Goal: Task Accomplishment & Management: Use online tool/utility

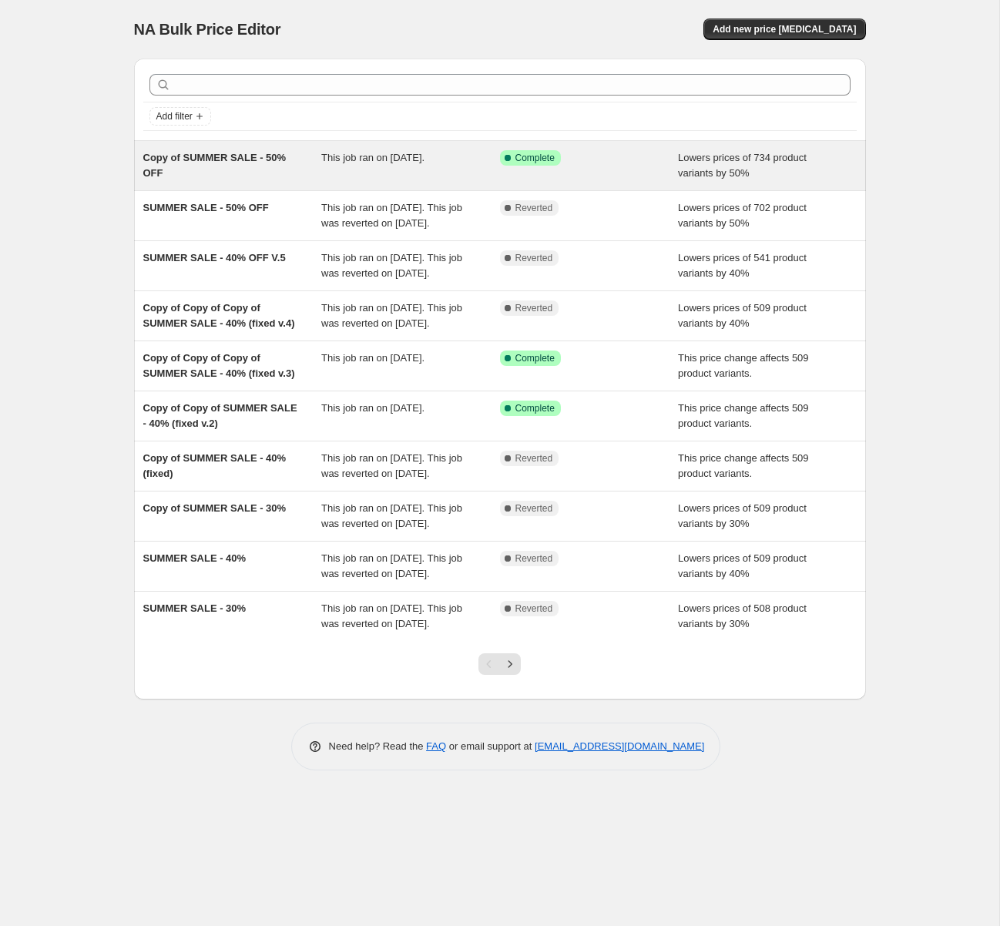
click at [359, 145] on div "Copy of SUMMER SALE - 50% OFF This job ran on [DATE]. Success Complete Complete…" at bounding box center [500, 165] width 732 height 49
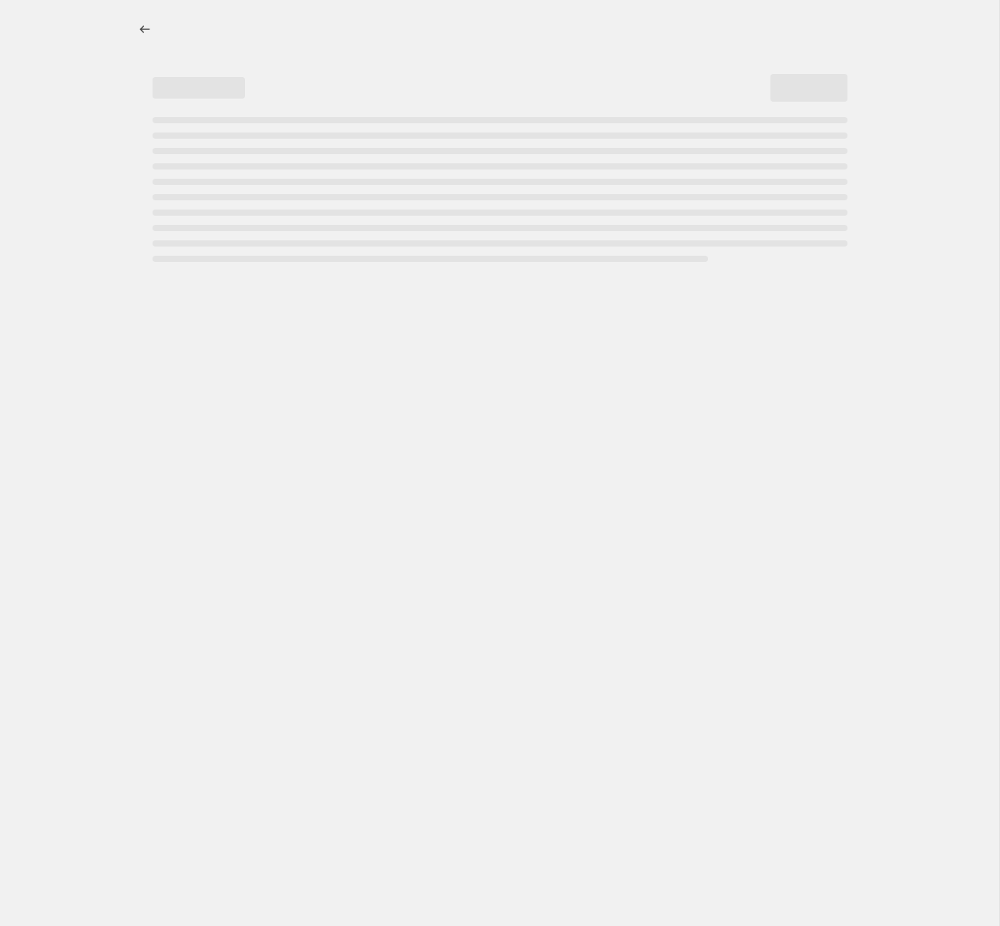
select select "percentage"
select select "collection"
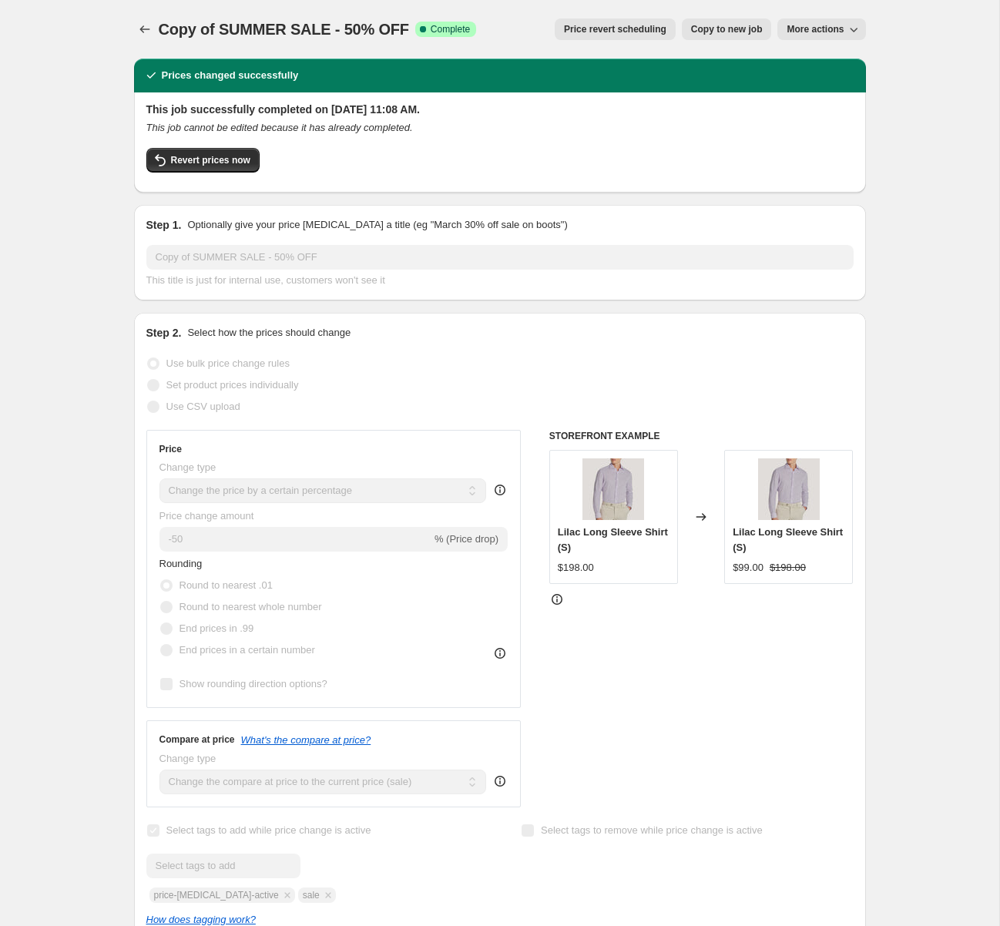
click at [837, 27] on span "More actions" at bounding box center [815, 29] width 57 height 12
click at [845, 65] on span "Export Recap CSV" at bounding box center [828, 61] width 84 height 12
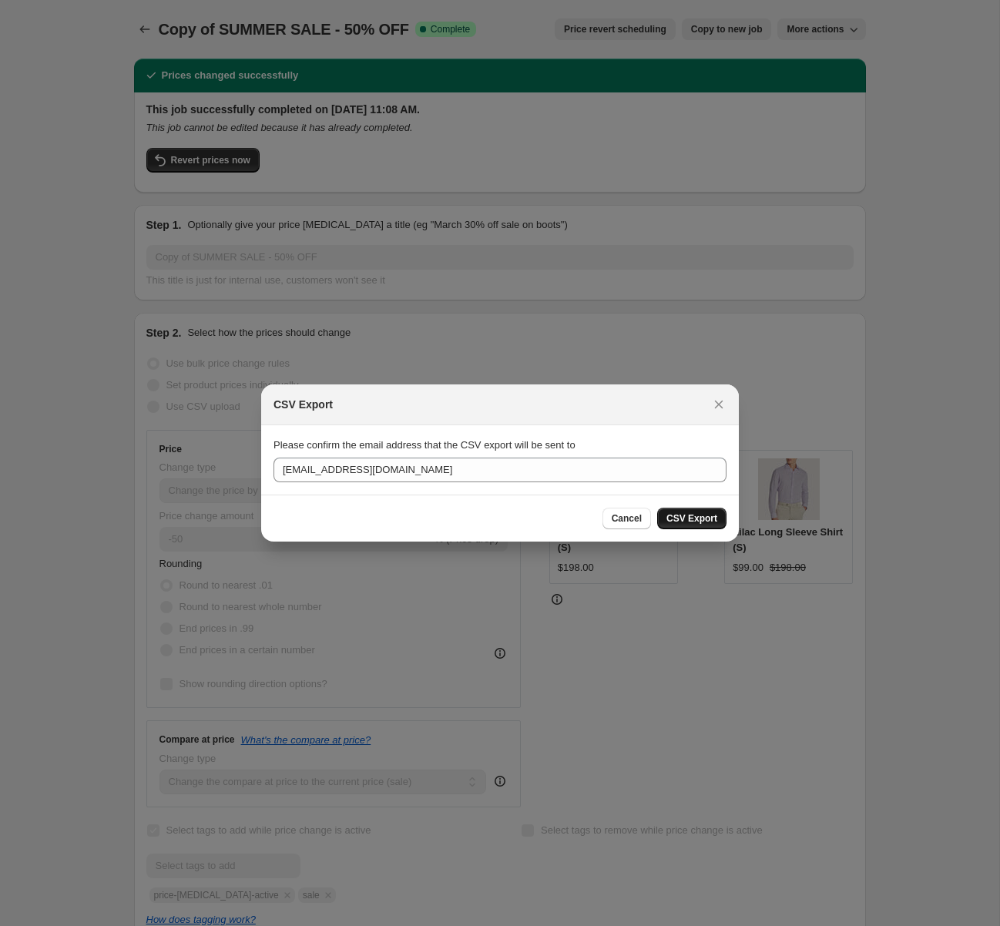
click at [695, 513] on span "CSV Export" at bounding box center [692, 518] width 51 height 12
